Goal: Task Accomplishment & Management: Use online tool/utility

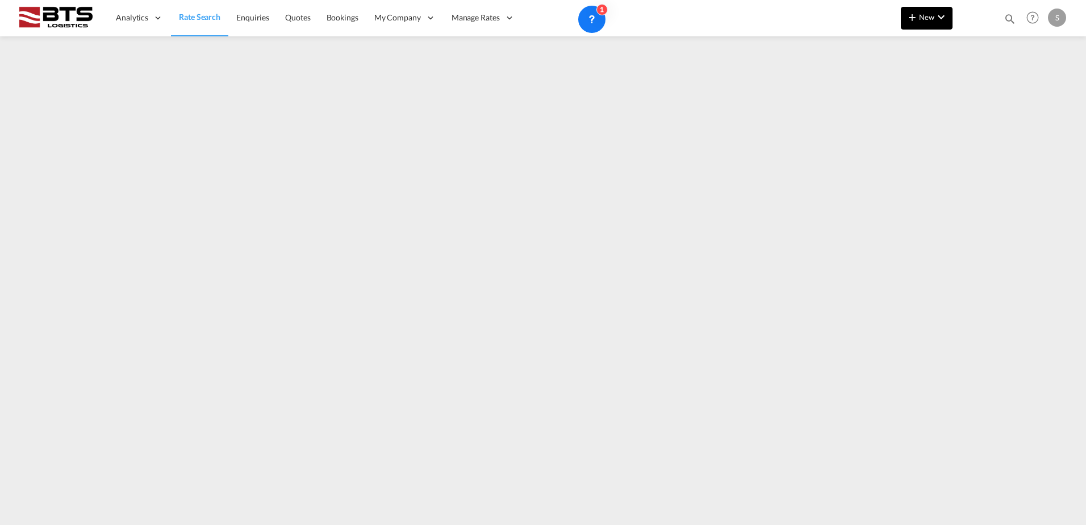
click at [906, 10] on md-icon "icon-plus 400-fg" at bounding box center [913, 17] width 14 height 14
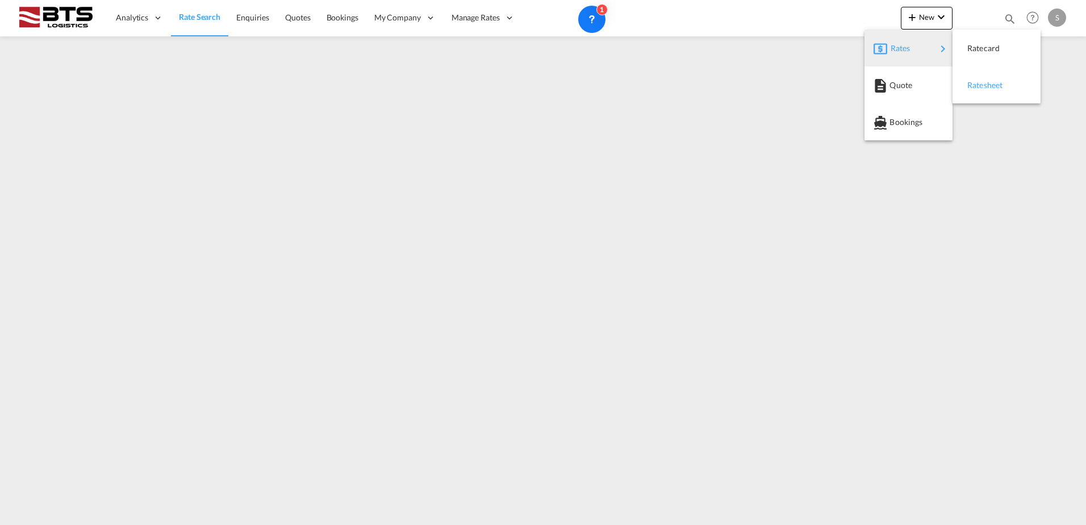
click at [981, 80] on div "Ratesheet" at bounding box center [988, 85] width 42 height 28
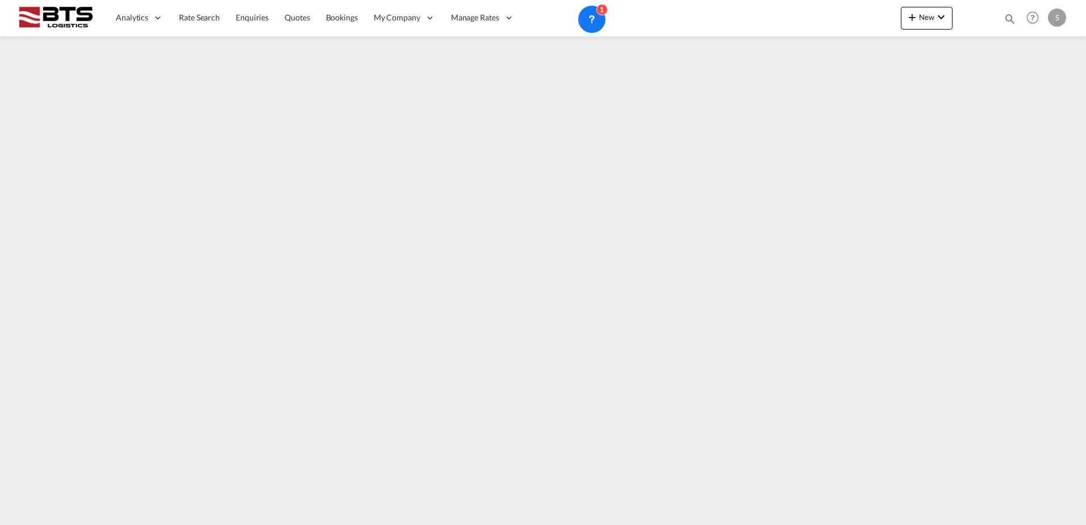
click at [55, 16] on img at bounding box center [55, 18] width 77 height 26
click at [136, 14] on span "Analytics" at bounding box center [132, 17] width 32 height 11
click at [143, 52] on span "Reports" at bounding box center [130, 54] width 27 height 10
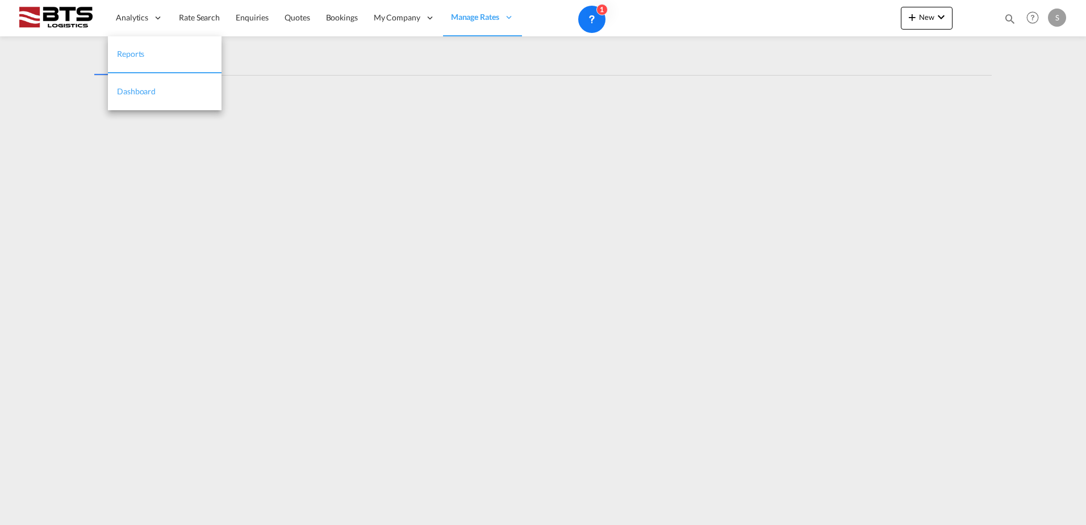
click at [147, 95] on span "Dashboard" at bounding box center [136, 91] width 39 height 10
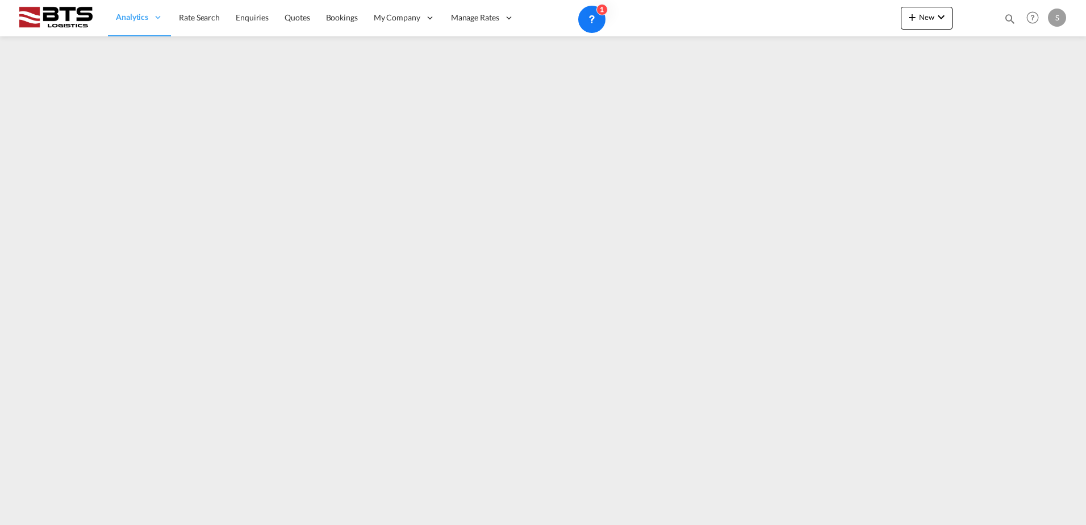
click at [892, 23] on div "Analytics Reports Dashboard Rate Search Enquiries Quotes Bookings" at bounding box center [543, 17] width 1052 height 35
click at [923, 18] on span "New" at bounding box center [927, 16] width 43 height 9
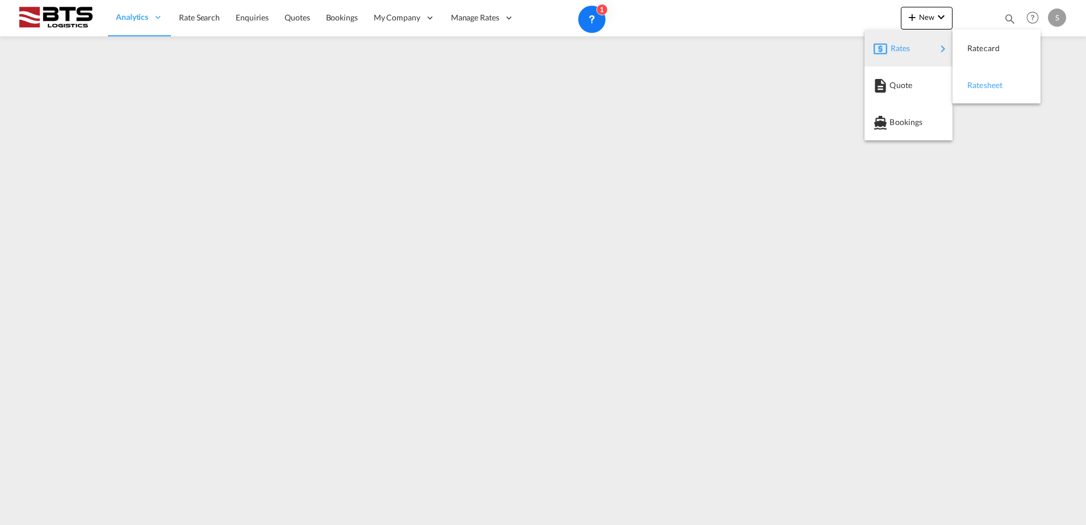
click at [980, 85] on span "Ratesheet" at bounding box center [973, 85] width 12 height 23
